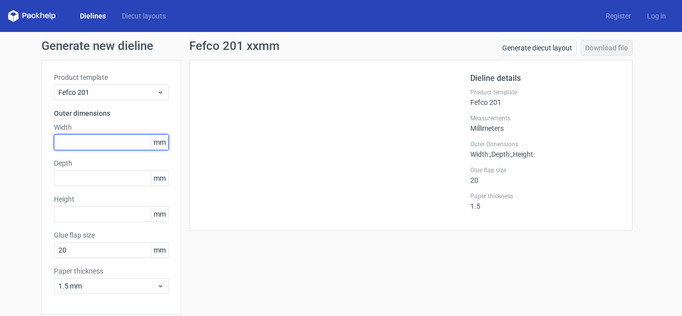
click at [112, 143] on input "text" at bounding box center [111, 142] width 115 height 16
type input "125"
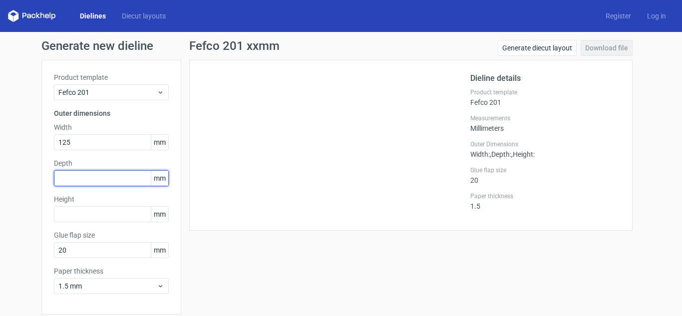
click at [93, 179] on input "text" at bounding box center [111, 178] width 115 height 16
type input "85"
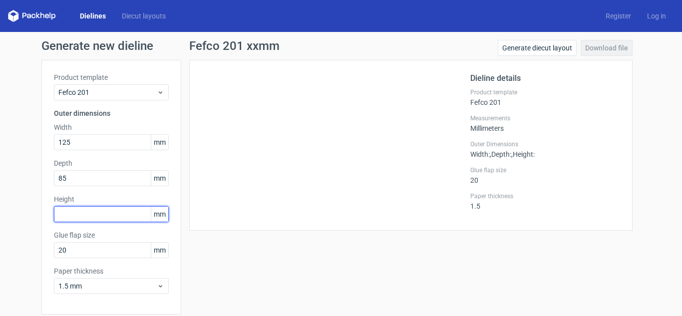
click at [88, 216] on input "text" at bounding box center [111, 214] width 115 height 16
type input "195"
click at [203, 224] on div "Dieline details Product template Fefco 201 Measurements Millimeters Outer Dimen…" at bounding box center [411, 145] width 444 height 171
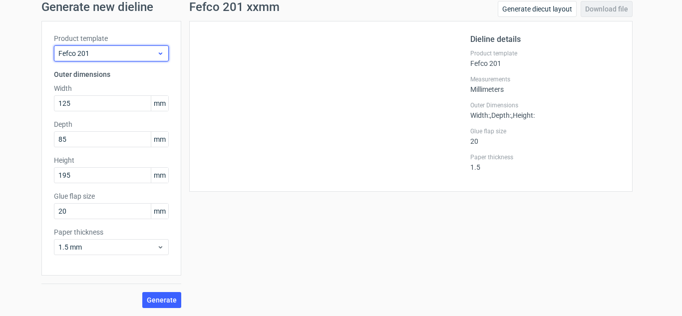
click at [159, 53] on use at bounding box center [160, 53] width 3 height 2
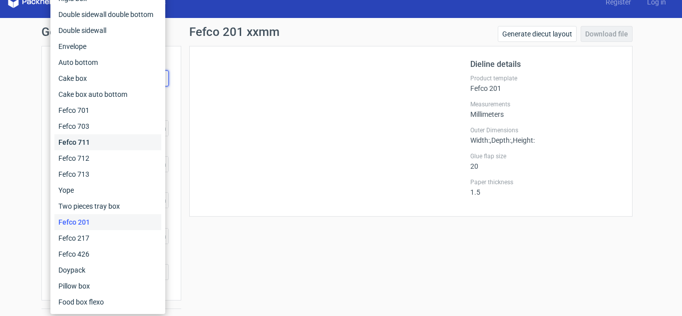
scroll to position [13, 0]
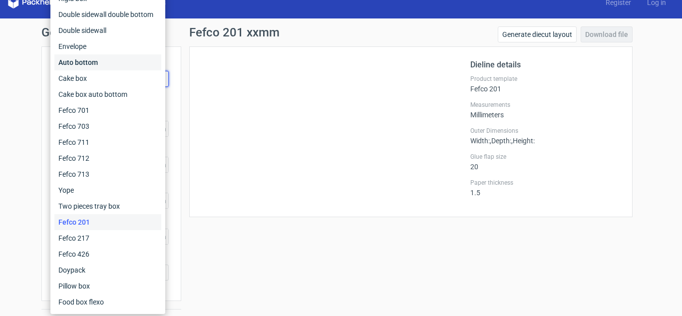
click at [101, 62] on div "Auto bottom" at bounding box center [107, 62] width 107 height 16
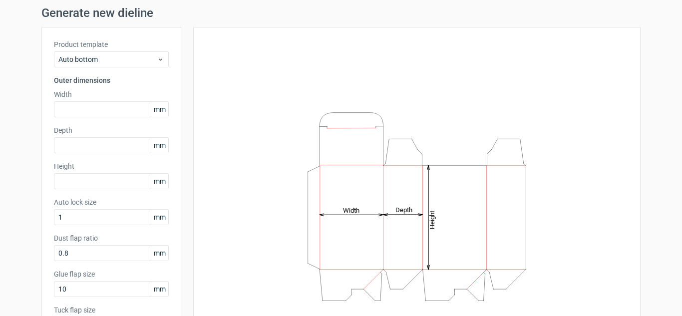
scroll to position [32, 0]
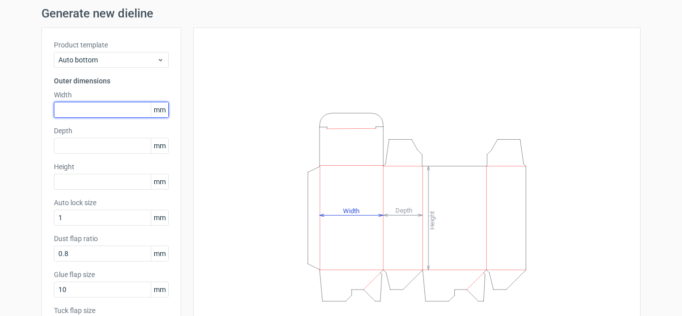
click at [69, 108] on input "text" at bounding box center [111, 110] width 115 height 16
type input "125"
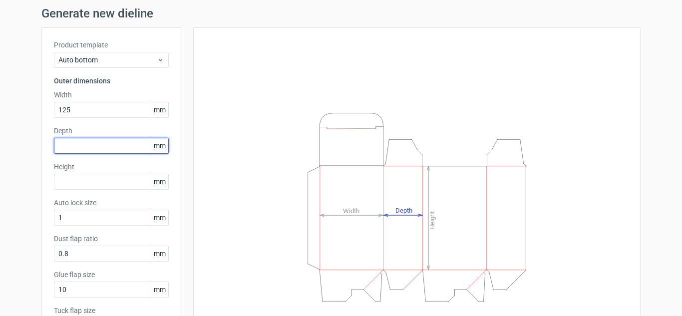
click at [67, 146] on input "text" at bounding box center [111, 146] width 115 height 16
type input "80"
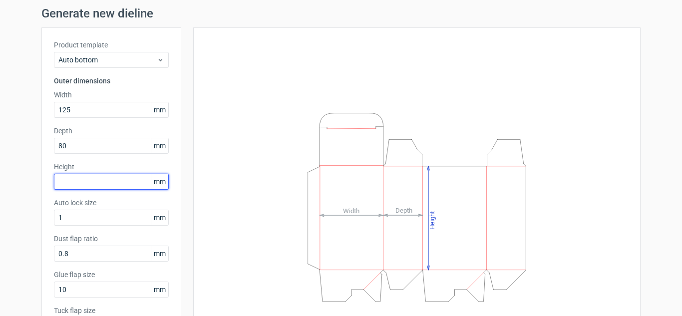
click at [59, 179] on input "text" at bounding box center [111, 182] width 115 height 16
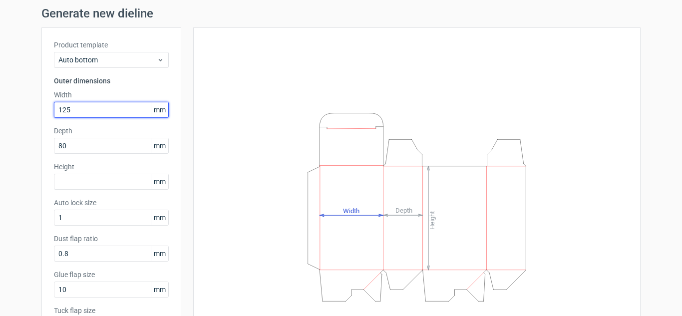
drag, startPoint x: 71, startPoint y: 115, endPoint x: 38, endPoint y: 115, distance: 32.5
click at [41, 115] on div "Product template Auto bottom Outer dimensions Width 125 mm Depth 80 mm Height m…" at bounding box center [111, 190] width 140 height 327
type input "80"
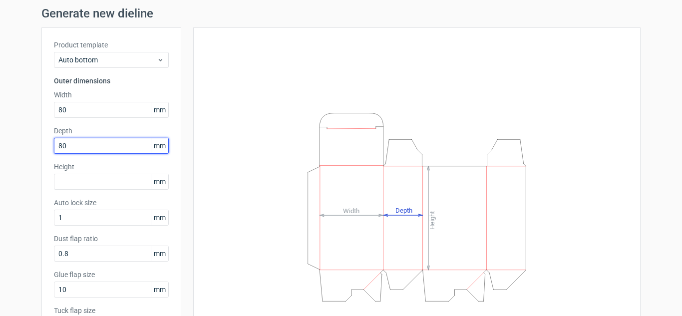
drag, startPoint x: 81, startPoint y: 142, endPoint x: 44, endPoint y: 142, distance: 36.5
click at [44, 142] on div "Product template Auto bottom Outer dimensions Width 80 mm Depth 80 mm Height mm…" at bounding box center [111, 190] width 140 height 327
type input "125"
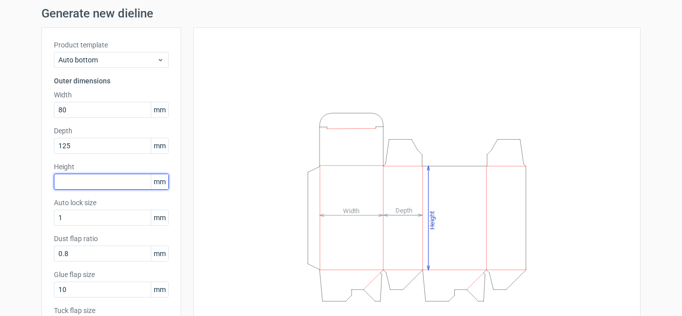
click at [54, 186] on input "text" at bounding box center [111, 182] width 115 height 16
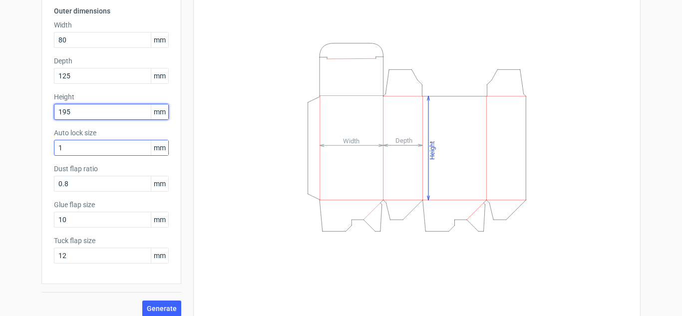
scroll to position [106, 0]
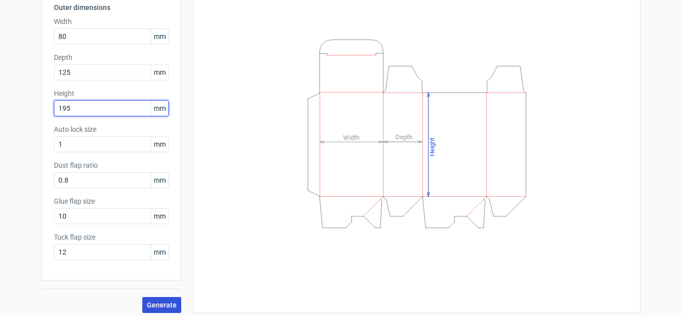
type input "195"
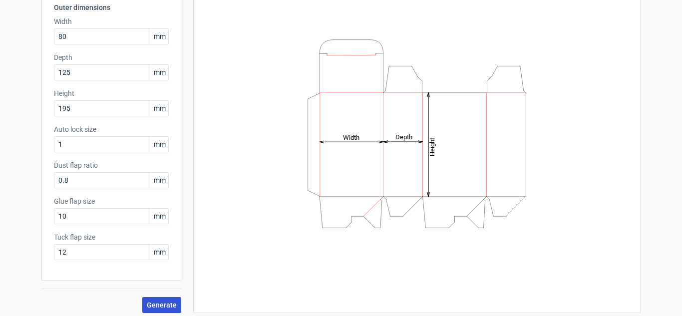
click at [145, 299] on button "Generate" at bounding box center [161, 305] width 39 height 16
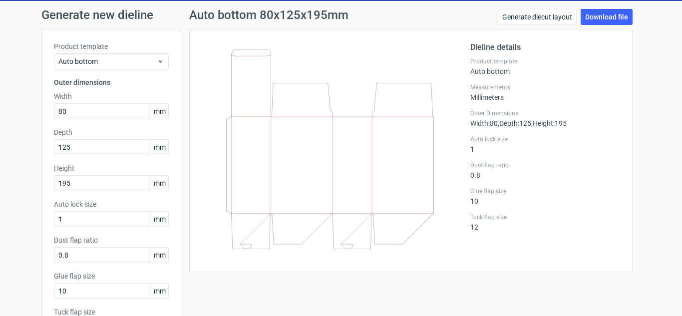
scroll to position [30, 0]
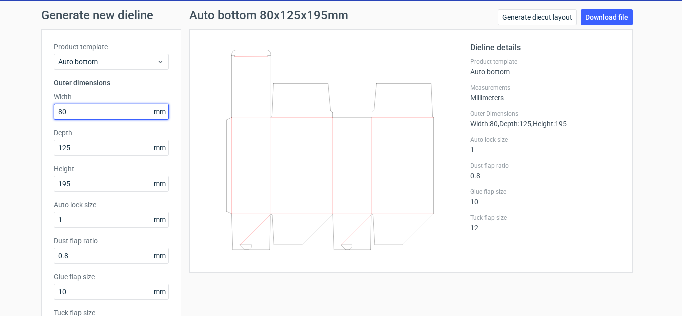
click at [86, 104] on input "80" at bounding box center [111, 112] width 115 height 16
click at [594, 22] on link "Download file" at bounding box center [607, 17] width 52 height 16
